Goal: Task Accomplishment & Management: Manage account settings

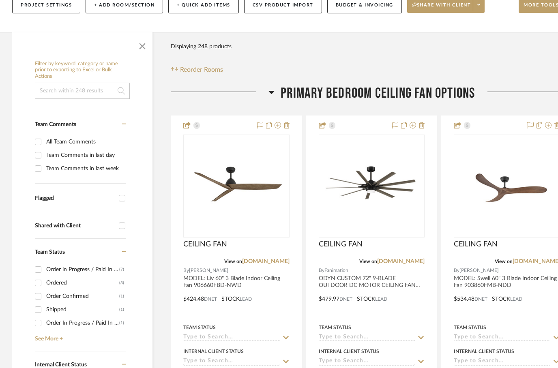
scroll to position [127, 0]
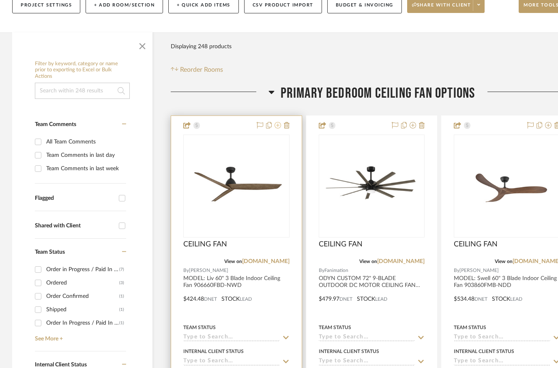
click at [277, 122] on icon at bounding box center [278, 125] width 6 height 6
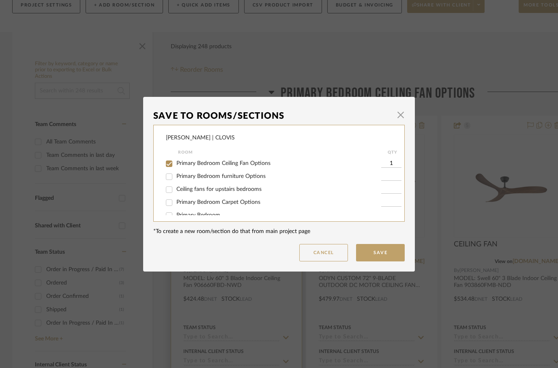
scroll to position [0, 0]
click at [170, 161] on input "Primary Bedroom Ceiling Fan Options" at bounding box center [169, 163] width 13 height 13
checkbox input "false"
click at [376, 250] on button "Save" at bounding box center [380, 252] width 49 height 17
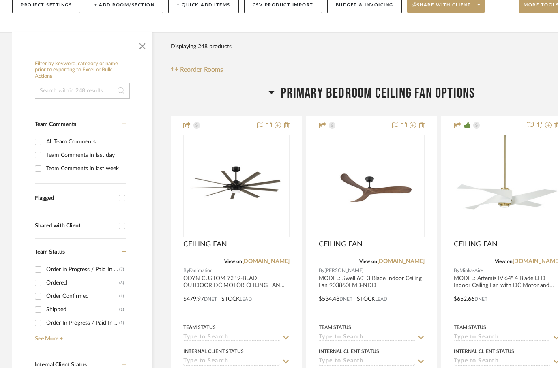
scroll to position [127, 0]
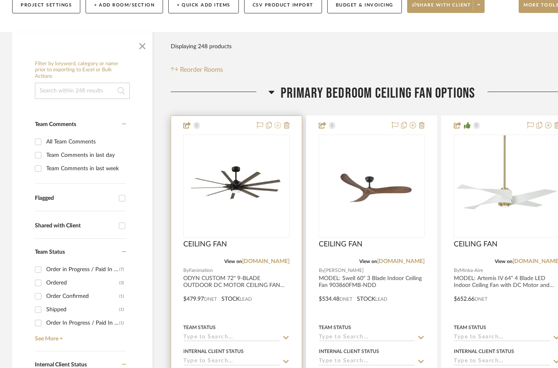
click at [281, 123] on fa-icon at bounding box center [278, 126] width 6 height 6
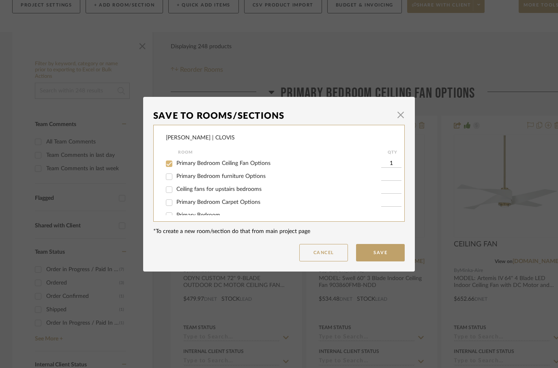
click at [169, 165] on input "Primary Bedroom Ceiling Fan Options" at bounding box center [169, 163] width 13 height 13
checkbox input "false"
click at [379, 255] on button "Save" at bounding box center [380, 252] width 49 height 17
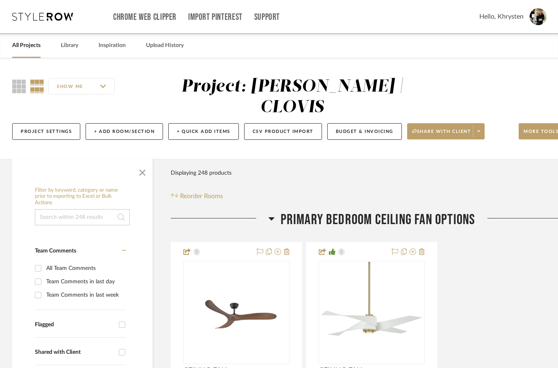
scroll to position [127, 0]
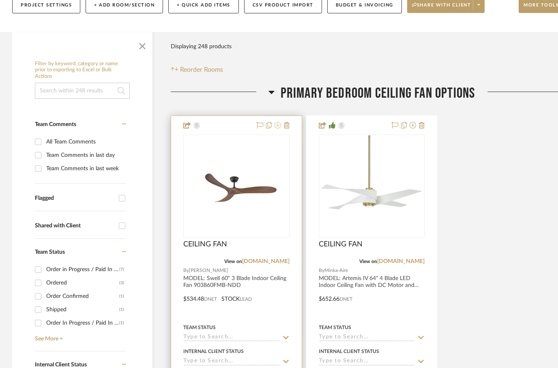
click at [276, 122] on icon at bounding box center [278, 125] width 6 height 6
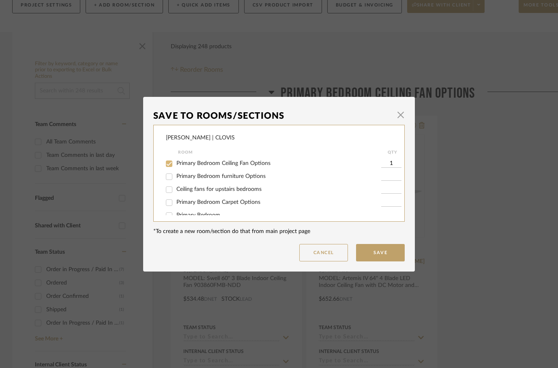
click at [168, 170] on input "Primary Bedroom Ceiling Fan Options" at bounding box center [169, 163] width 13 height 13
checkbox input "false"
click at [369, 248] on button "Save" at bounding box center [380, 252] width 49 height 17
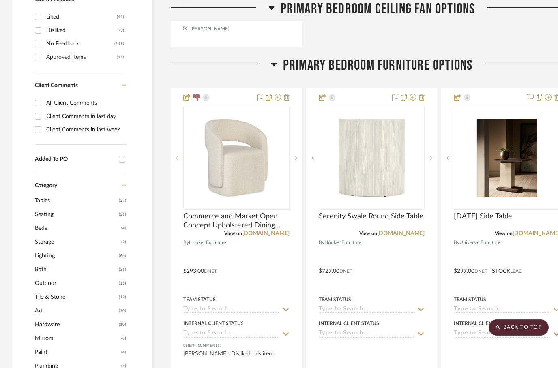
scroll to position [549, 0]
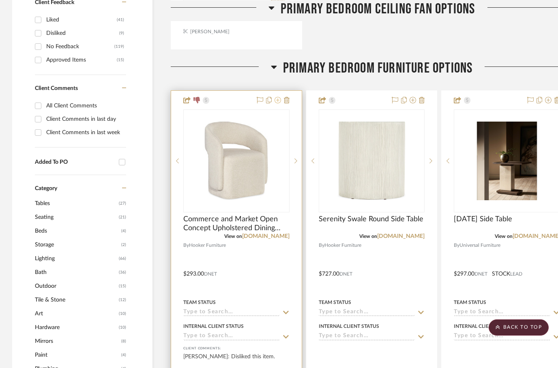
click at [275, 97] on icon at bounding box center [278, 100] width 6 height 6
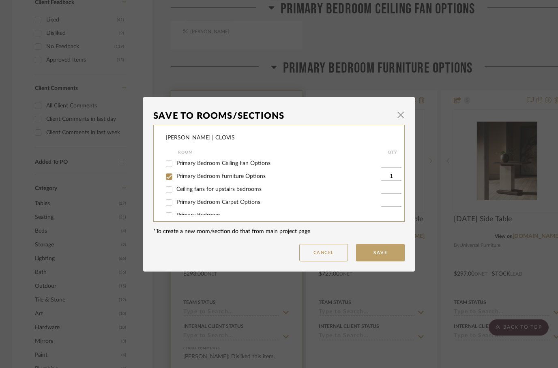
scroll to position [0, 0]
click at [170, 179] on input "Primary Bedroom furniture Options" at bounding box center [169, 176] width 13 height 13
checkbox input "false"
click at [381, 253] on button "Save" at bounding box center [380, 252] width 49 height 17
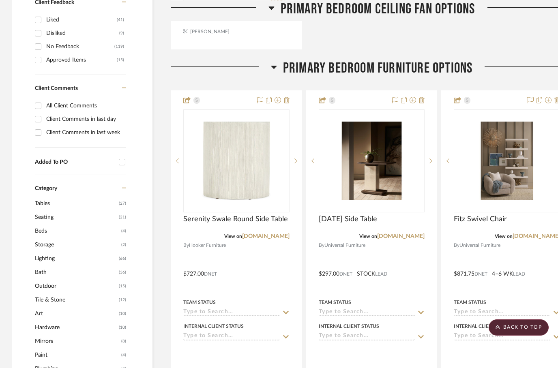
scroll to position [549, 26]
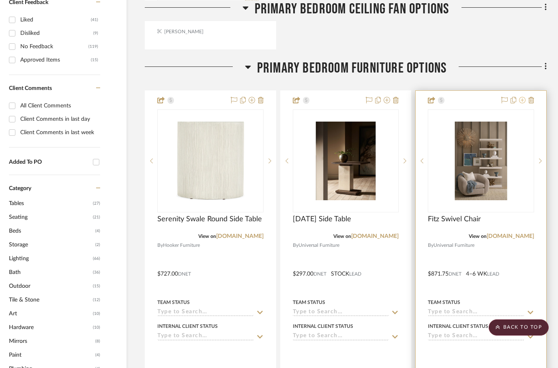
click at [523, 97] on icon at bounding box center [522, 100] width 6 height 6
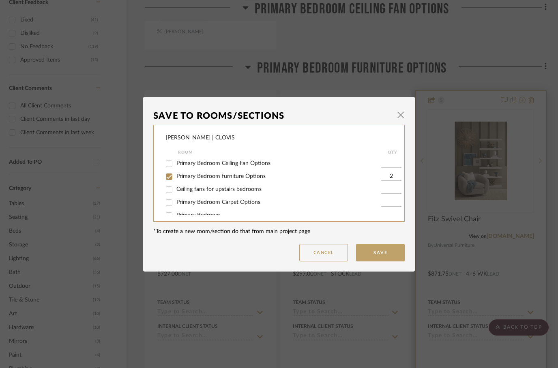
scroll to position [0, 0]
click at [170, 177] on input "Primary Bedroom furniture Options" at bounding box center [169, 176] width 13 height 13
checkbox input "false"
click at [379, 261] on button "Save" at bounding box center [380, 252] width 49 height 17
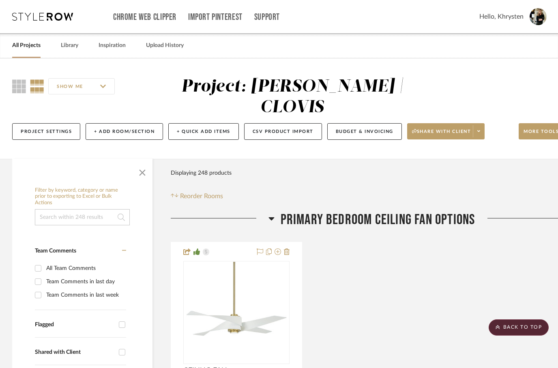
scroll to position [549, 26]
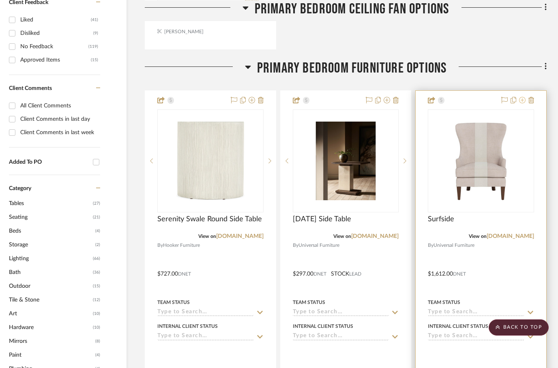
click at [520, 97] on icon at bounding box center [522, 100] width 6 height 6
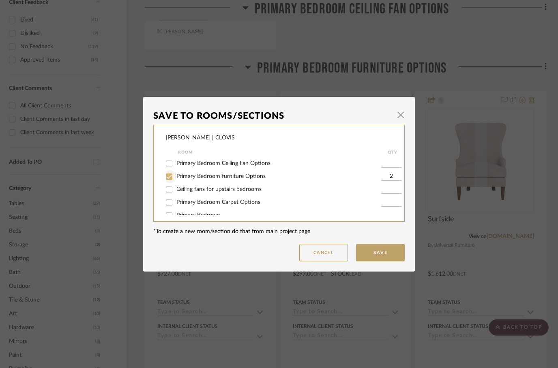
click at [169, 180] on input "Primary Bedroom furniture Options" at bounding box center [169, 176] width 13 height 13
checkbox input "false"
click at [382, 253] on button "Save" at bounding box center [380, 252] width 49 height 17
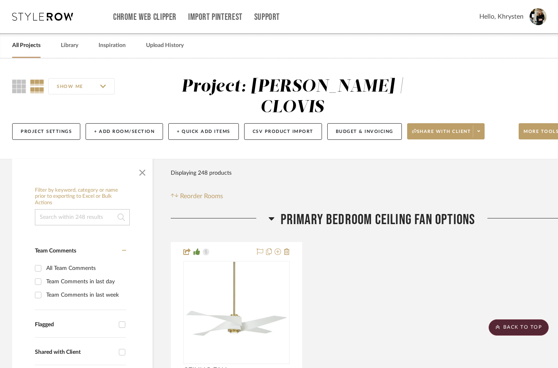
scroll to position [549, 26]
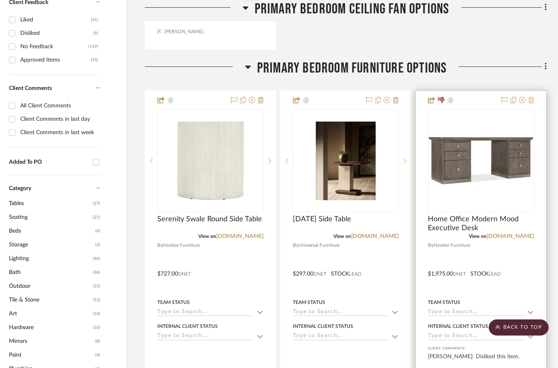
click at [530, 97] on icon at bounding box center [532, 100] width 6 height 6
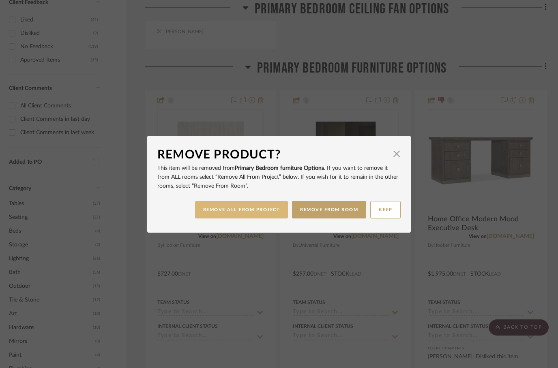
click at [263, 209] on button "REMOVE ALL FROM PROJECT" at bounding box center [241, 209] width 93 height 17
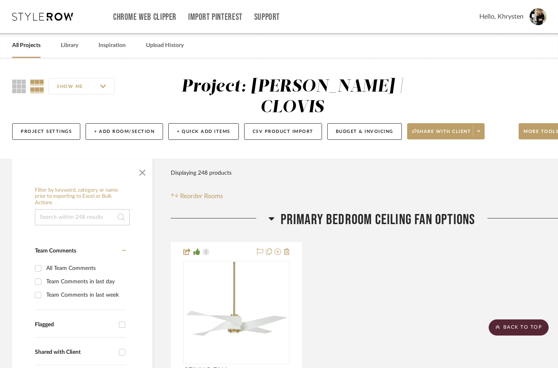
scroll to position [549, 26]
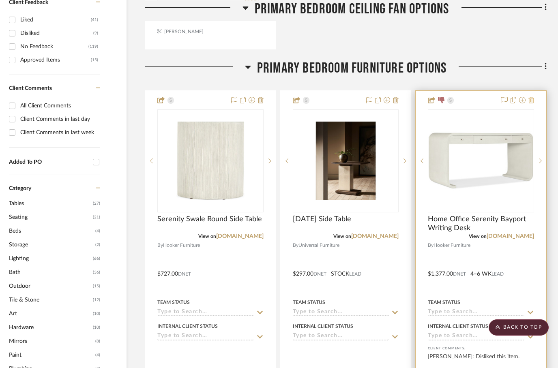
click at [533, 97] on icon at bounding box center [532, 100] width 6 height 6
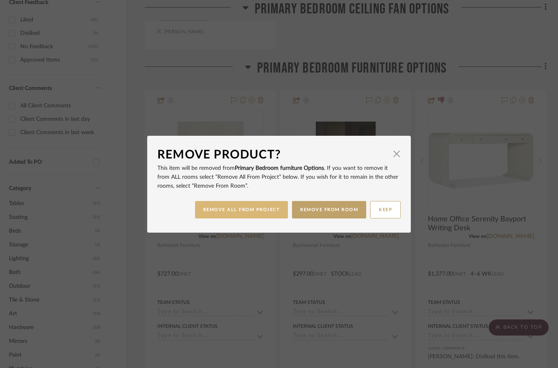
click at [268, 210] on button "REMOVE ALL FROM PROJECT" at bounding box center [241, 209] width 93 height 17
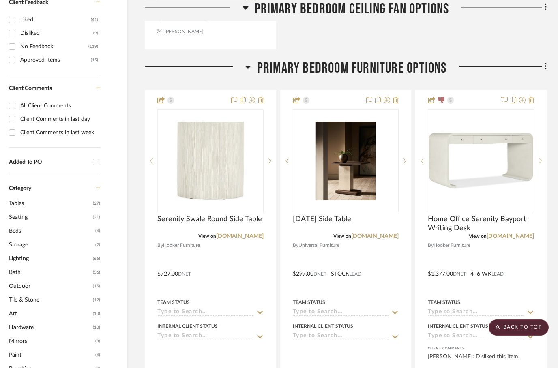
scroll to position [549, 26]
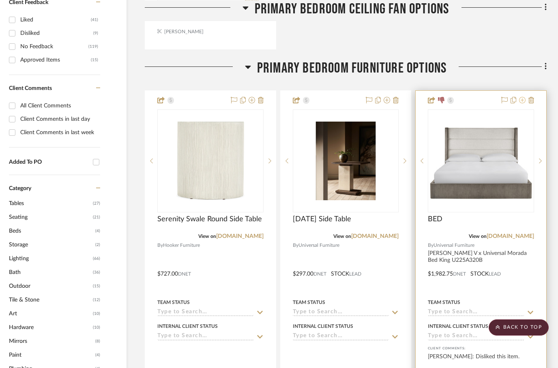
click at [522, 97] on icon at bounding box center [522, 100] width 6 height 6
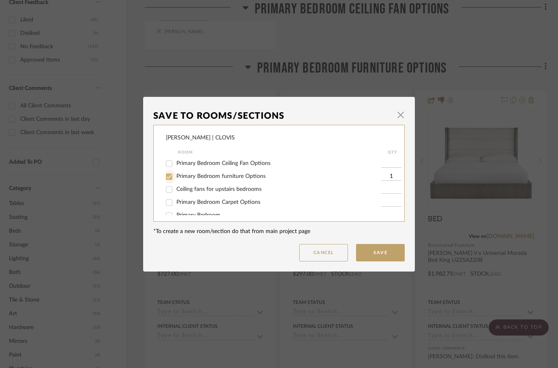
click at [170, 172] on input "Primary Bedroom furniture Options" at bounding box center [169, 176] width 13 height 13
checkbox input "false"
click at [383, 254] on button "Save" at bounding box center [380, 252] width 49 height 17
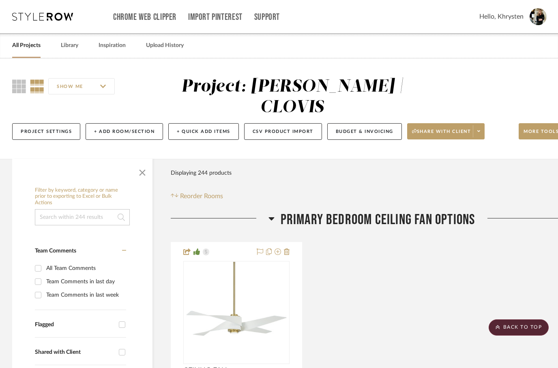
scroll to position [549, 26]
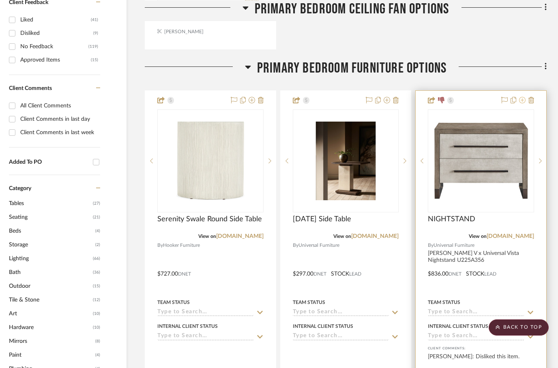
click at [520, 97] on icon at bounding box center [522, 100] width 6 height 6
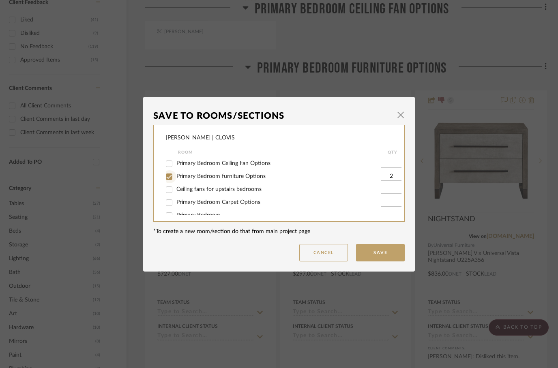
click at [170, 178] on input "Primary Bedroom furniture Options" at bounding box center [169, 176] width 13 height 13
checkbox input "false"
click at [376, 259] on button "Save" at bounding box center [380, 252] width 49 height 17
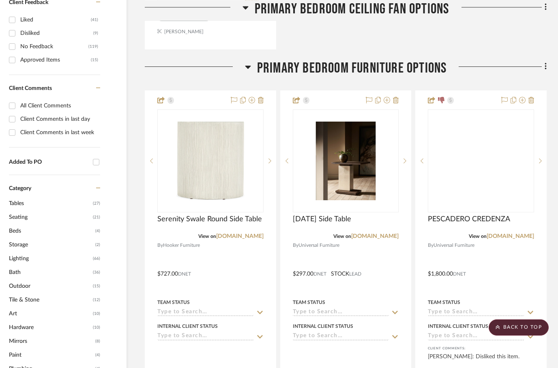
scroll to position [549, 26]
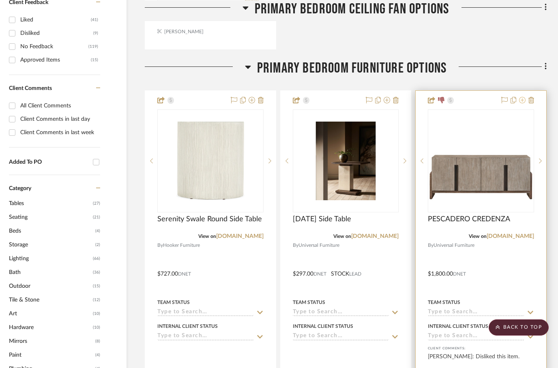
click at [520, 97] on icon at bounding box center [522, 100] width 6 height 6
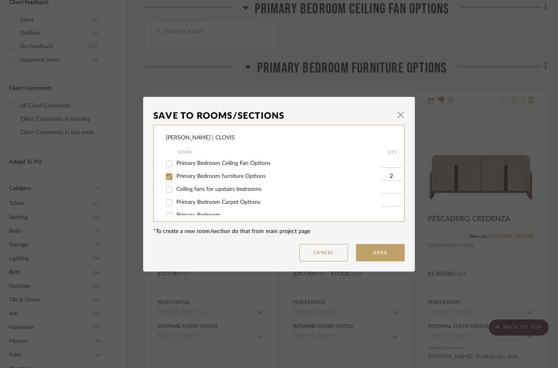
click at [166, 181] on input "Primary Bedroom furniture Options" at bounding box center [169, 176] width 13 height 13
checkbox input "false"
click at [385, 261] on button "Save" at bounding box center [380, 252] width 49 height 17
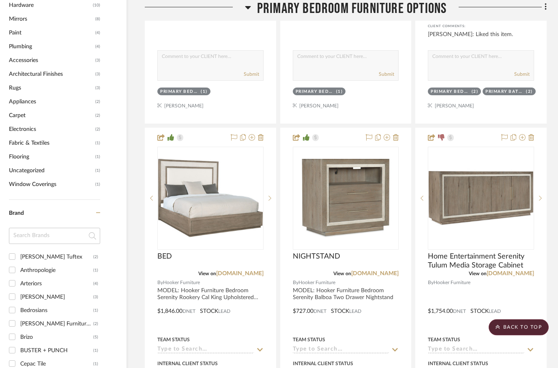
scroll to position [872, 26]
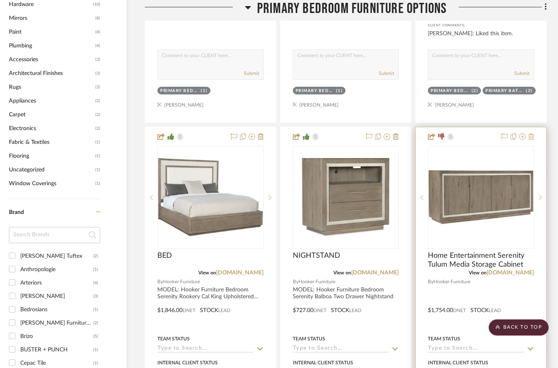
click at [533, 133] on icon at bounding box center [532, 136] width 6 height 6
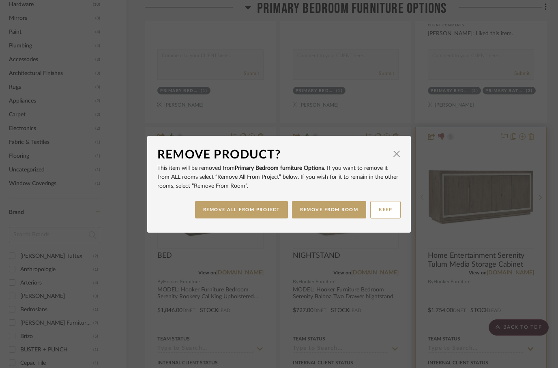
scroll to position [0, 0]
click at [292, 217] on button "REMOVE FROM ROOM" at bounding box center [329, 209] width 74 height 17
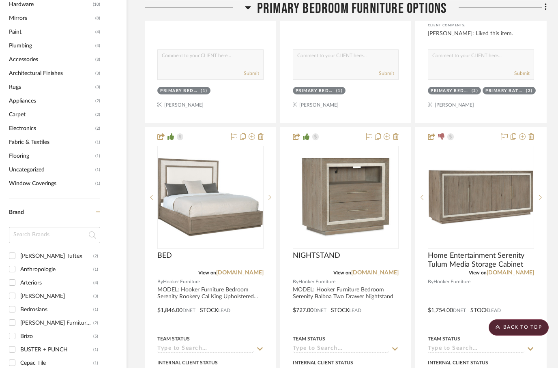
scroll to position [872, 26]
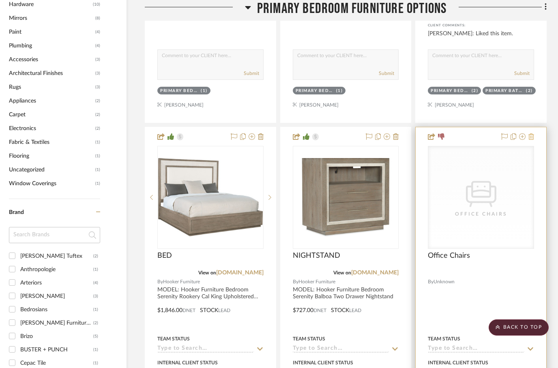
click at [534, 133] on icon at bounding box center [532, 136] width 6 height 6
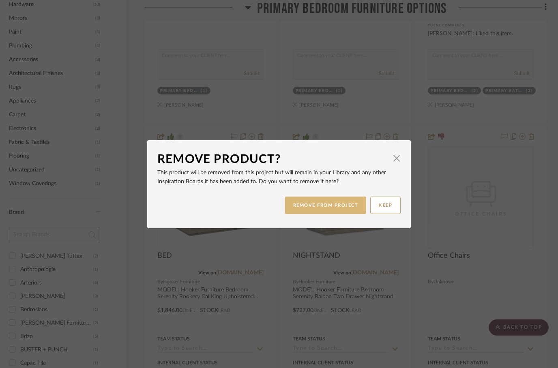
click at [312, 201] on button "REMOVE FROM PROJECT" at bounding box center [326, 205] width 82 height 17
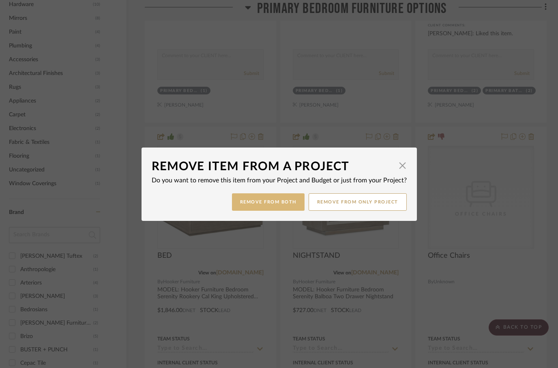
click at [266, 202] on button "Remove from Both" at bounding box center [268, 202] width 73 height 17
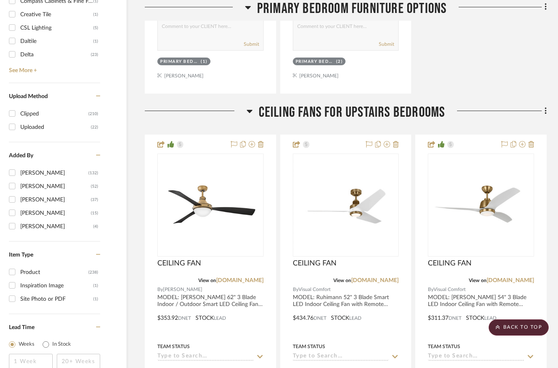
scroll to position [1260, 26]
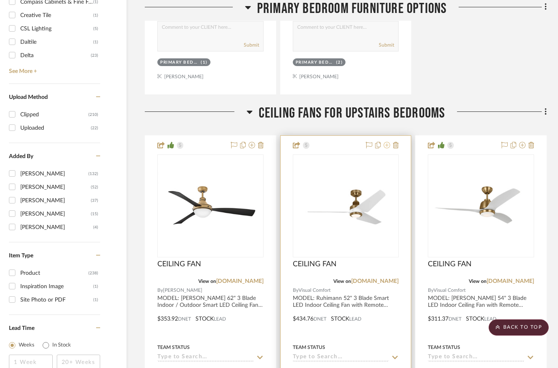
click at [390, 142] on icon at bounding box center [387, 145] width 6 height 6
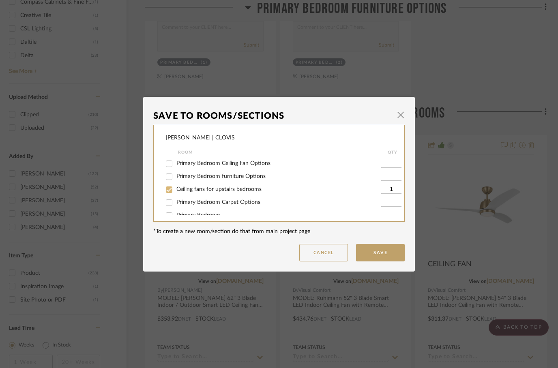
click at [174, 189] on input "Ceiling fans for upstairs bedrooms" at bounding box center [169, 189] width 13 height 13
checkbox input "false"
click at [375, 253] on button "Save" at bounding box center [380, 252] width 49 height 17
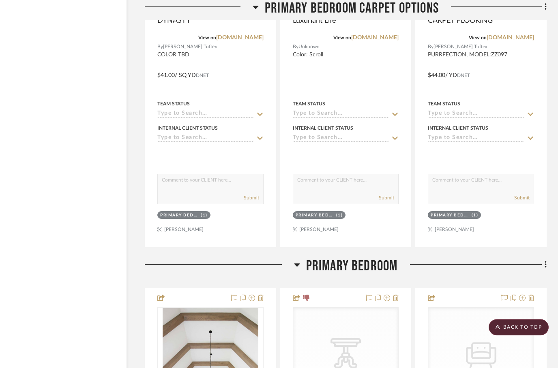
scroll to position [1901, 26]
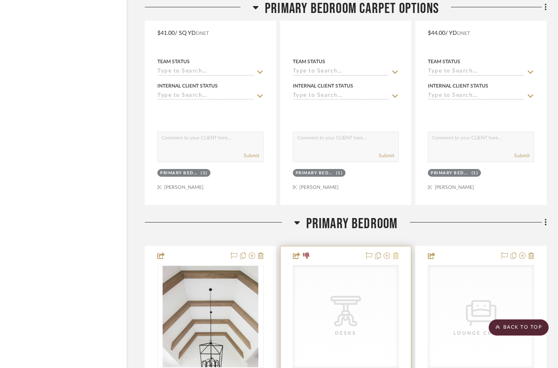
click at [397, 253] on icon at bounding box center [396, 256] width 6 height 6
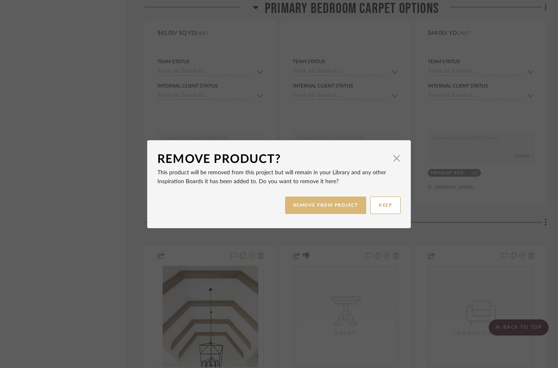
click at [311, 209] on button "REMOVE FROM PROJECT" at bounding box center [326, 205] width 82 height 17
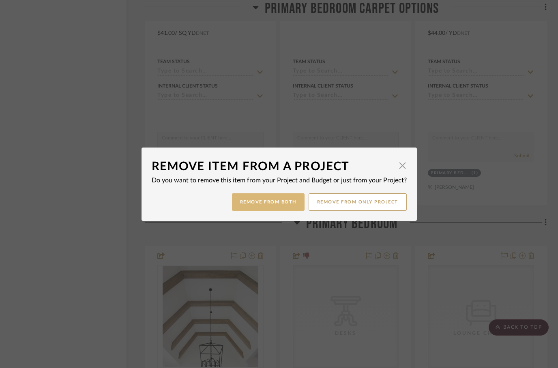
click at [275, 206] on button "Remove from Both" at bounding box center [268, 202] width 73 height 17
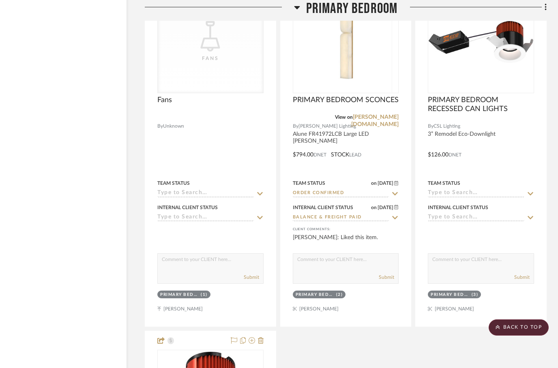
scroll to position [2611, 26]
